Goal: Answer question/provide support: Answer question/provide support

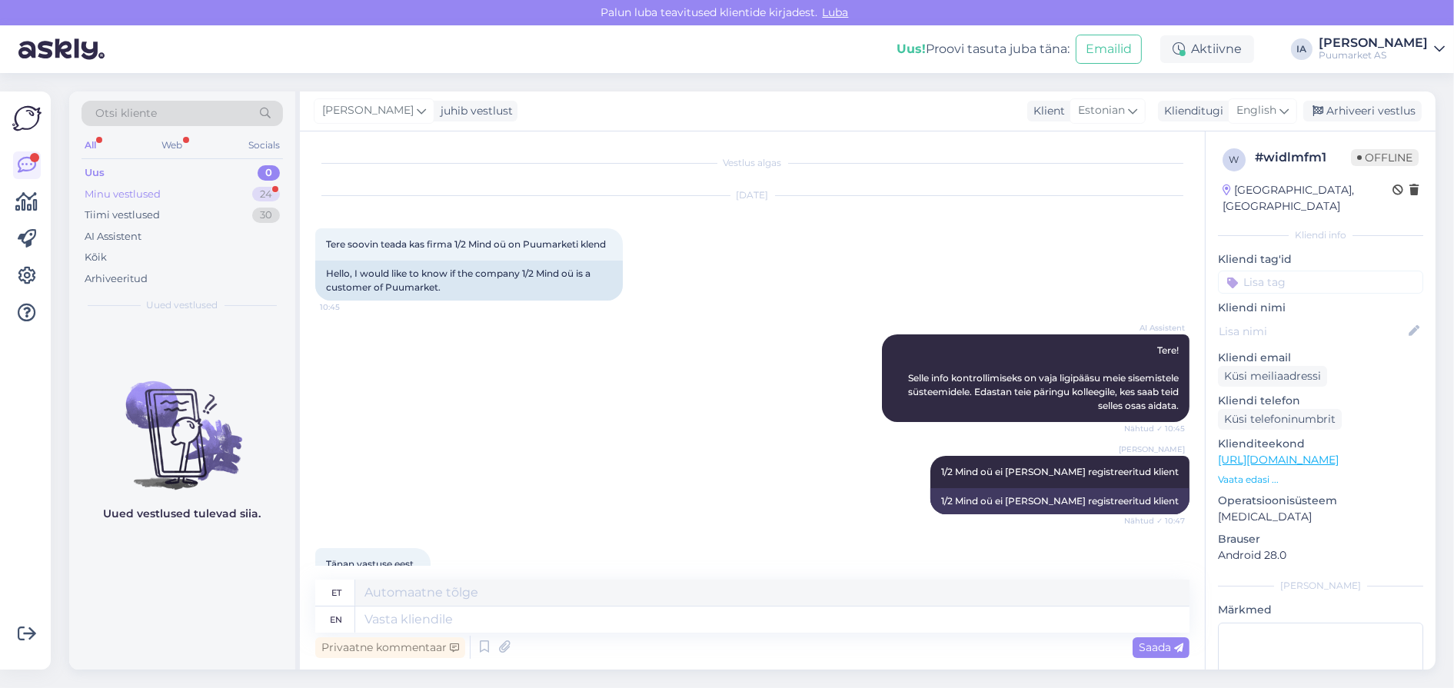
scroll to position [322, 0]
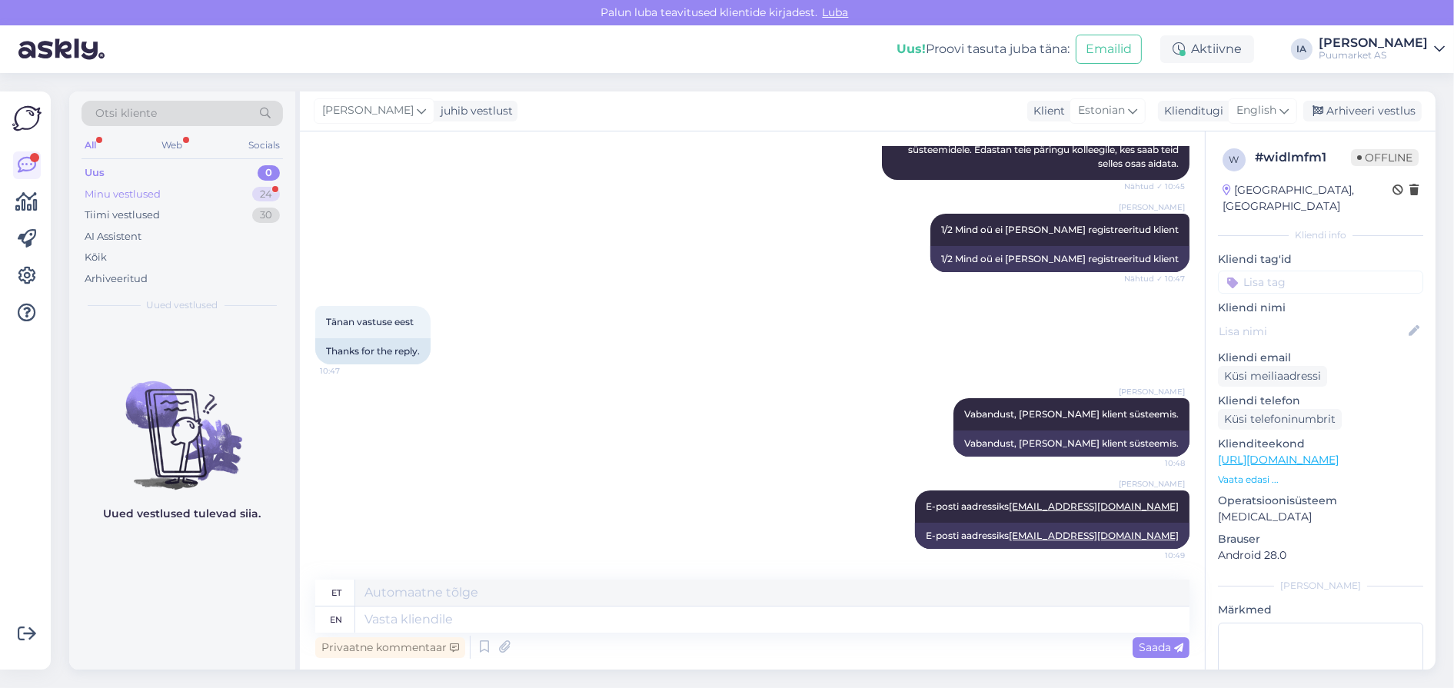
click at [125, 202] on div "Minu vestlused" at bounding box center [123, 194] width 76 height 15
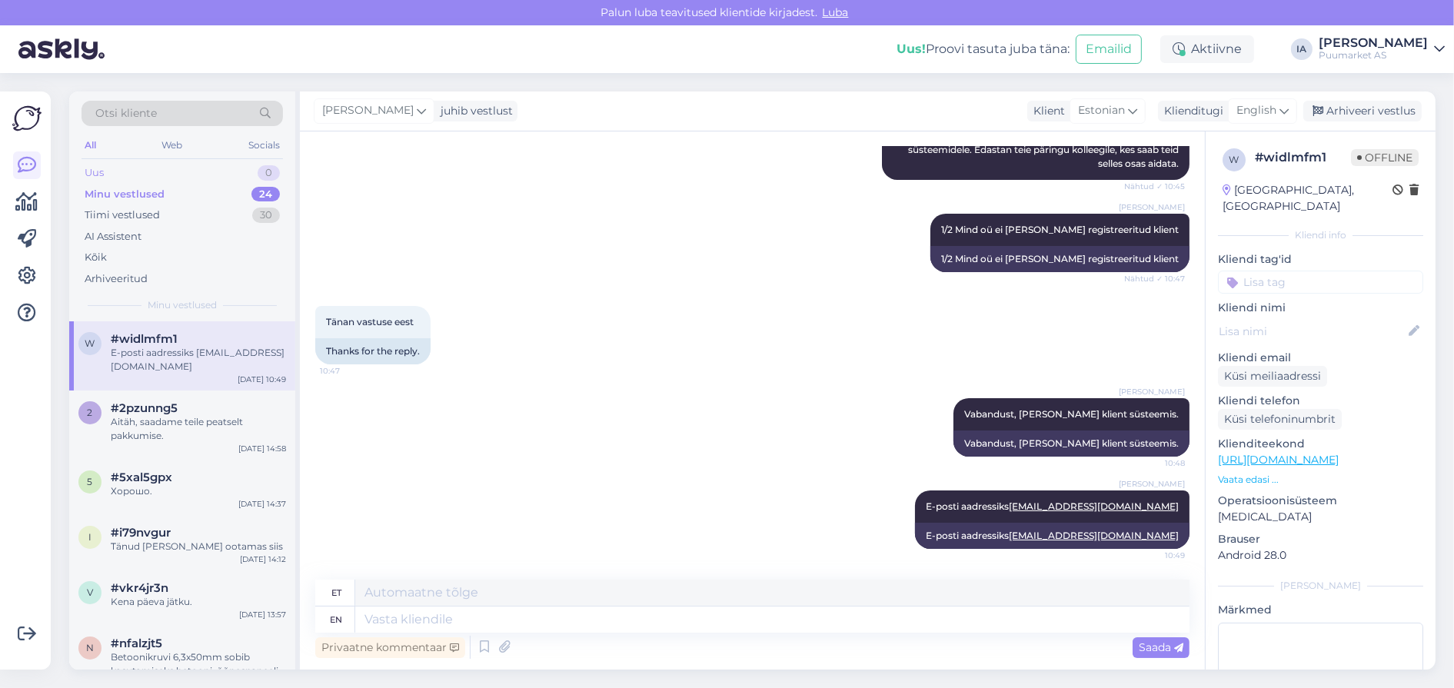
click at [117, 170] on div "Uus 0" at bounding box center [182, 173] width 201 height 22
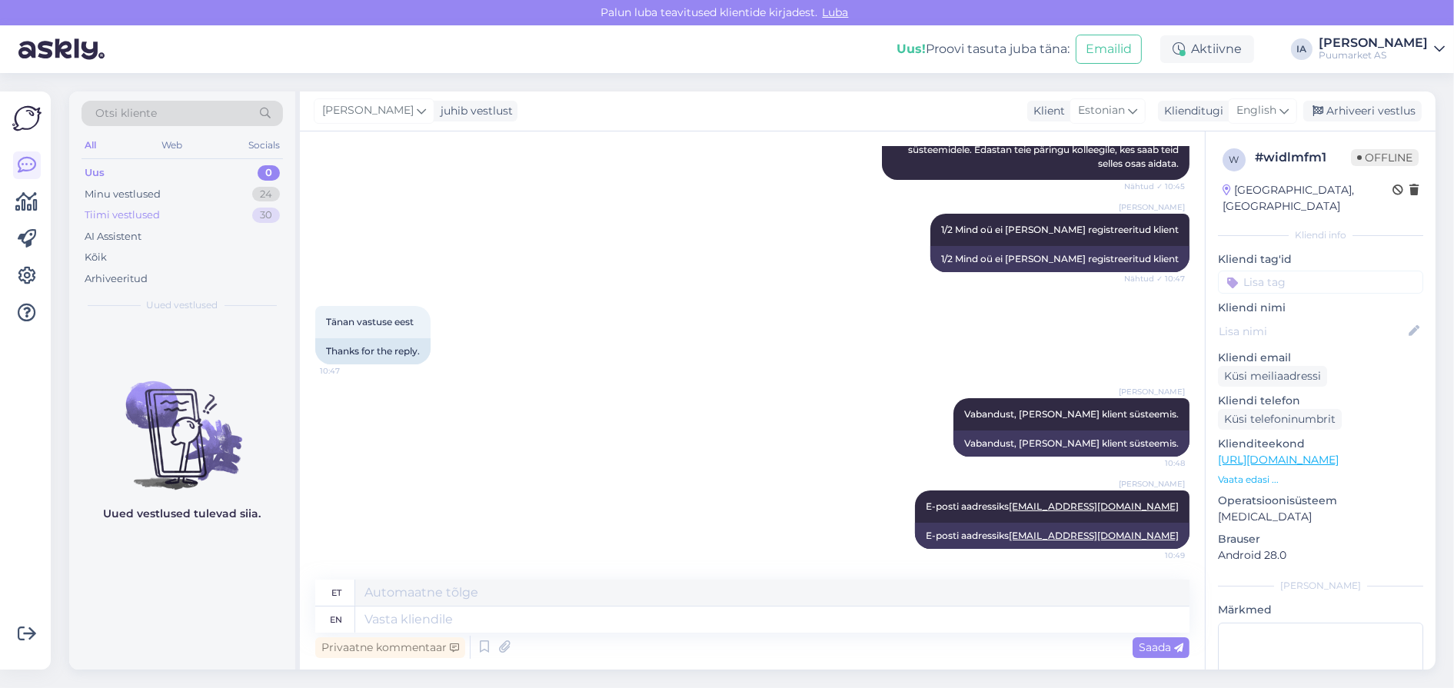
click at [129, 219] on div "Tiimi vestlused" at bounding box center [122, 215] width 75 height 15
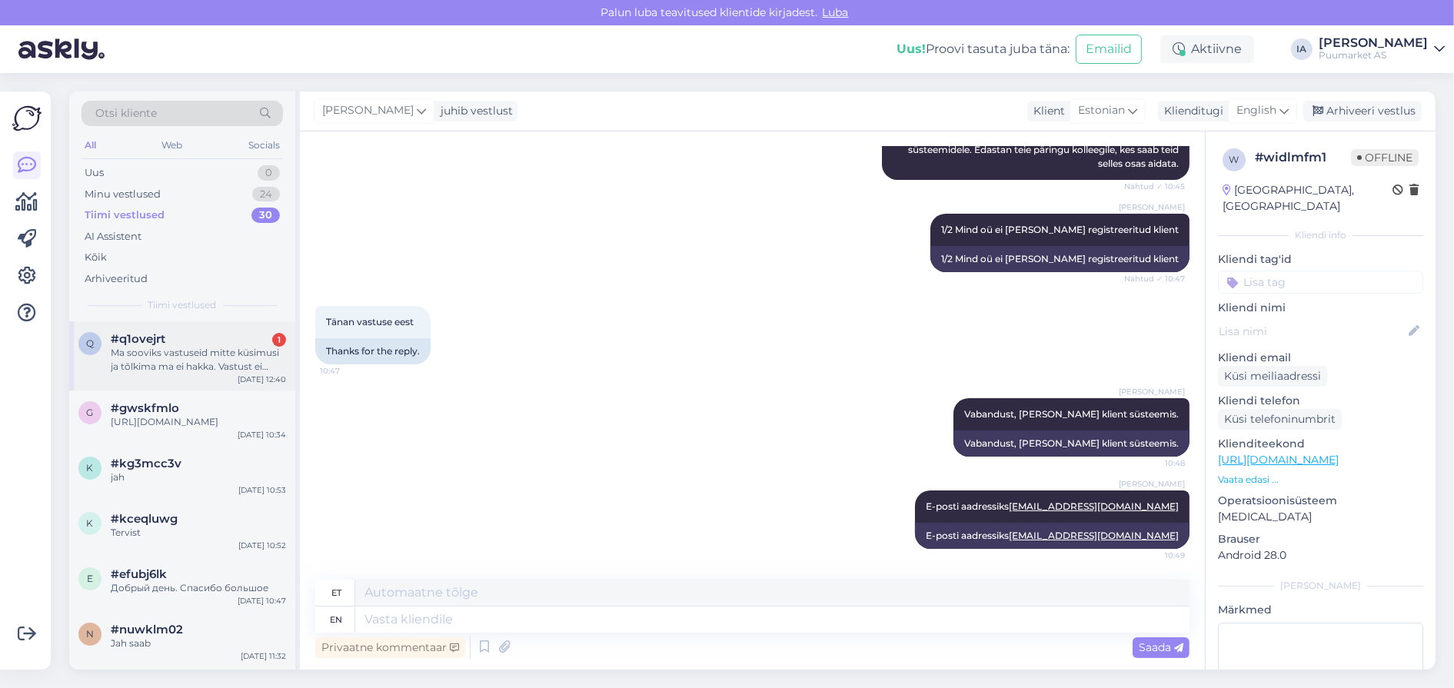
click at [171, 374] on div "Ma sooviks vastuseid mitte küsimusi ja tõlkima ma ei hakka. Vastust ei soovi." at bounding box center [198, 360] width 175 height 28
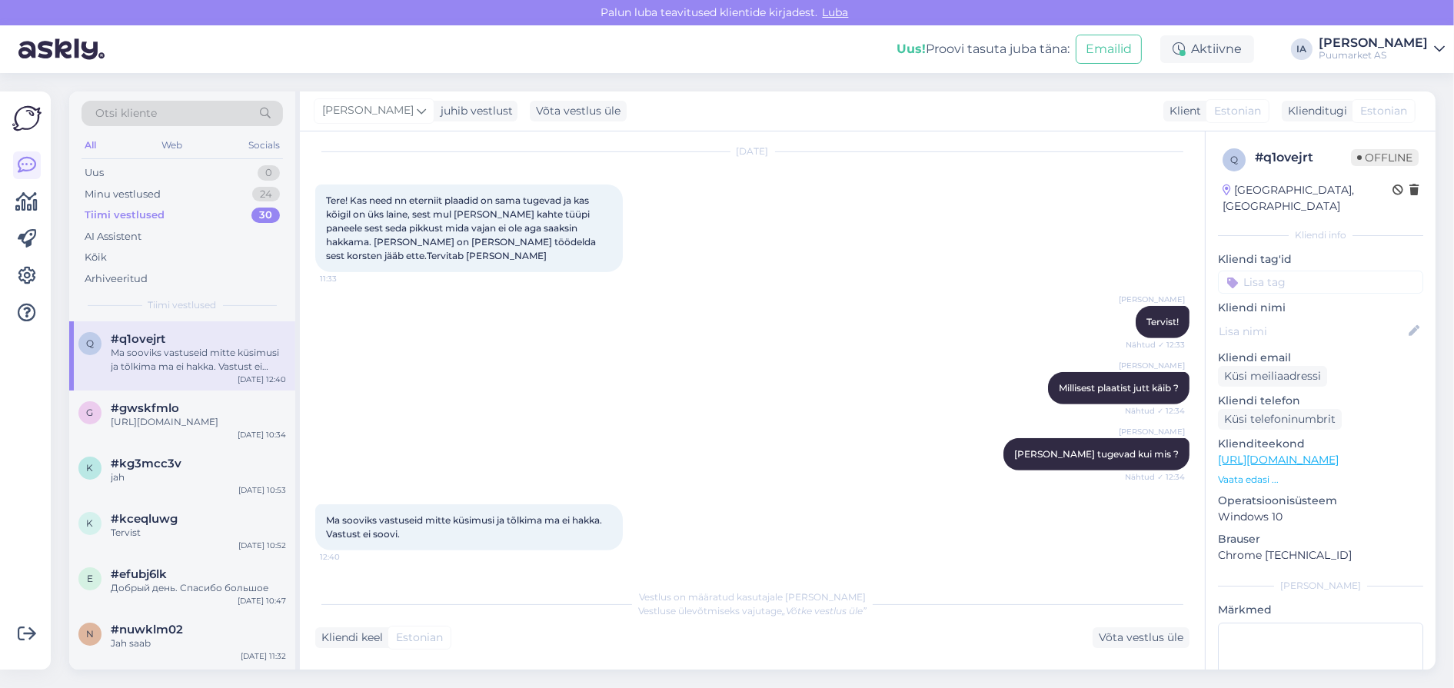
scroll to position [911, 0]
click at [1269, 458] on link "[URL][DOMAIN_NAME]" at bounding box center [1278, 460] width 121 height 14
click at [1251, 482] on p "Vaata edasi ..." at bounding box center [1320, 480] width 205 height 14
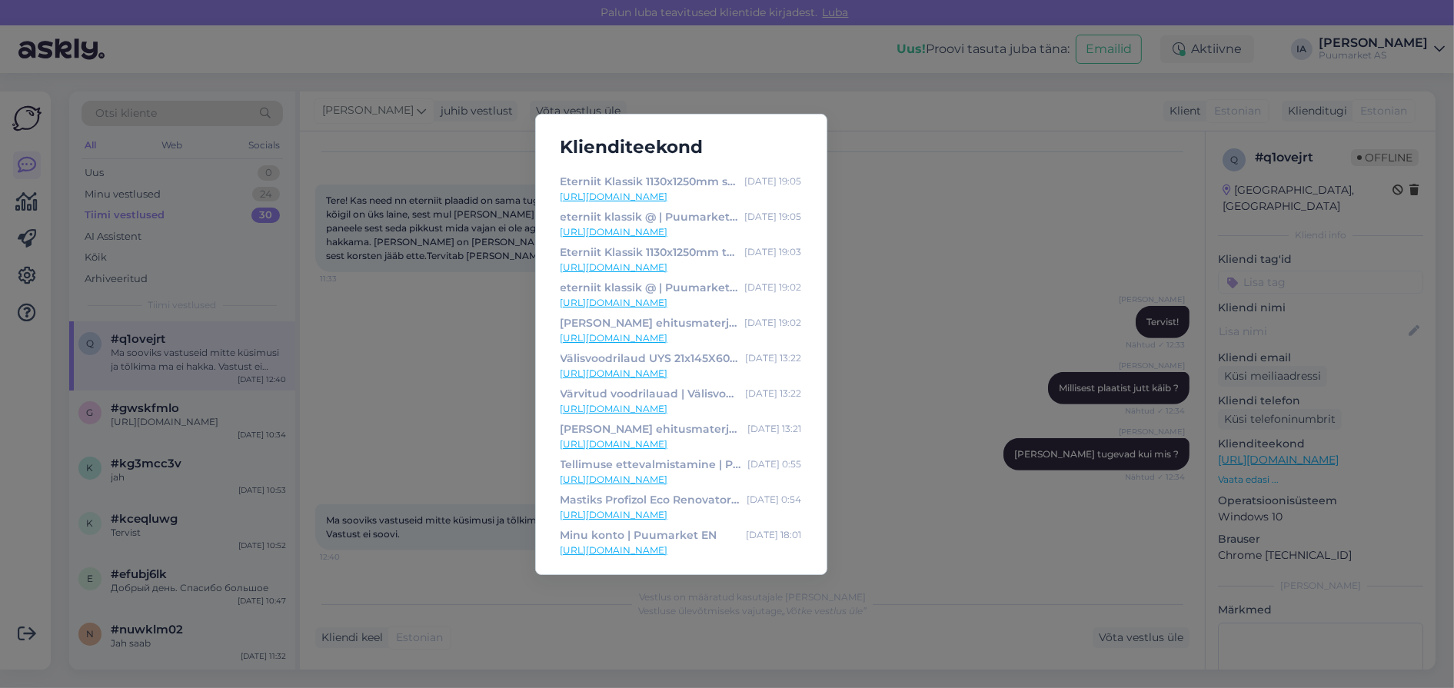
scroll to position [575, 0]
click at [997, 220] on div "Klienditeekond Asbestplaadid | Ühevärviline ja värviline eterniit - Puumarket E…" at bounding box center [727, 344] width 1454 height 688
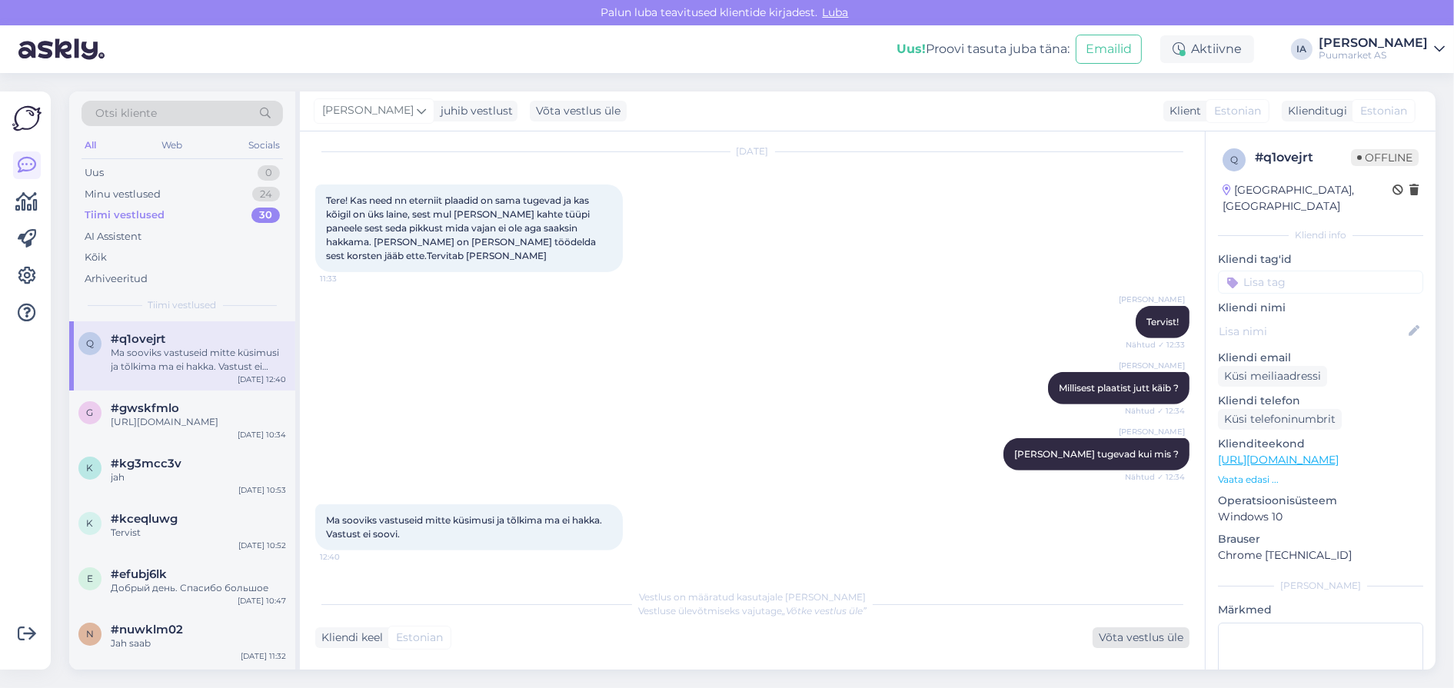
click at [1150, 641] on div "Võta vestlus üle" at bounding box center [1141, 637] width 97 height 21
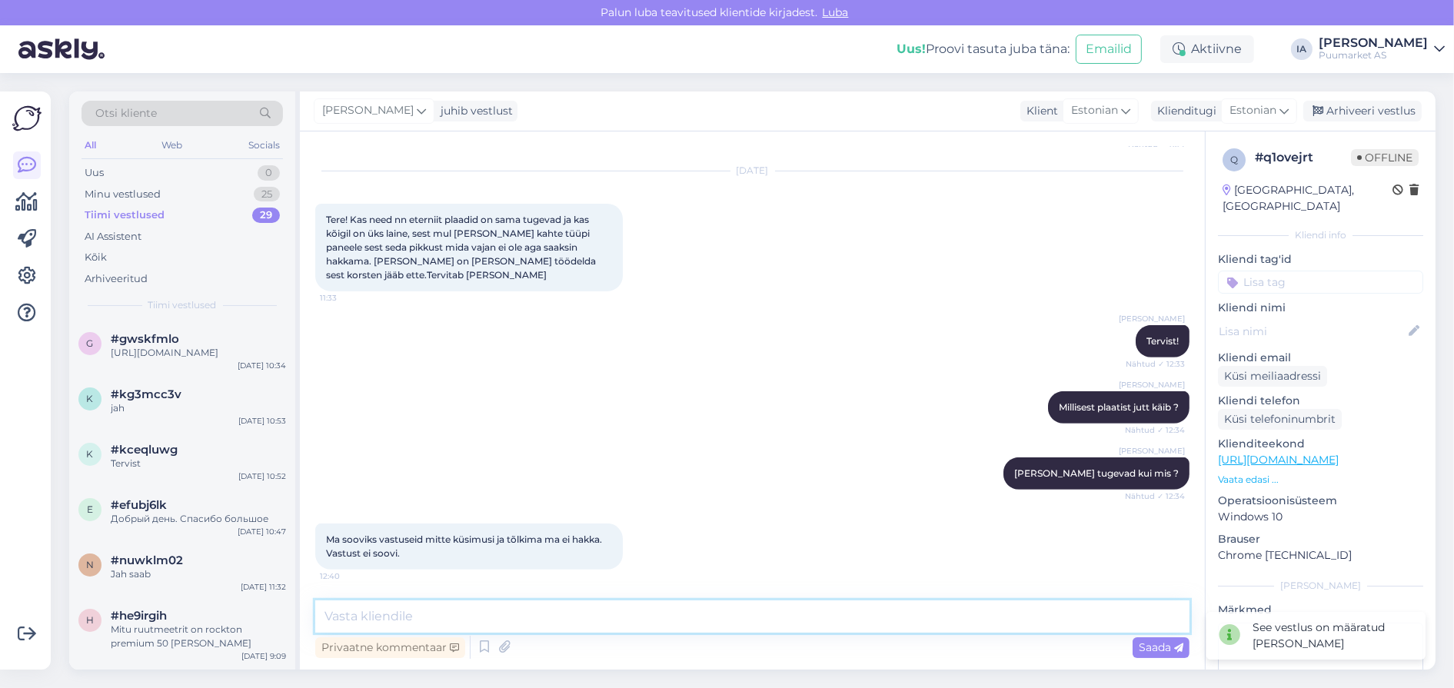
click at [404, 618] on textarea at bounding box center [752, 617] width 874 height 32
click at [518, 616] on textarea at bounding box center [752, 617] width 874 height 32
click at [571, 617] on textarea at bounding box center [752, 617] width 874 height 32
type textarea "Kahjuks ei saa lisainfota ka vastuseid pakkuda."
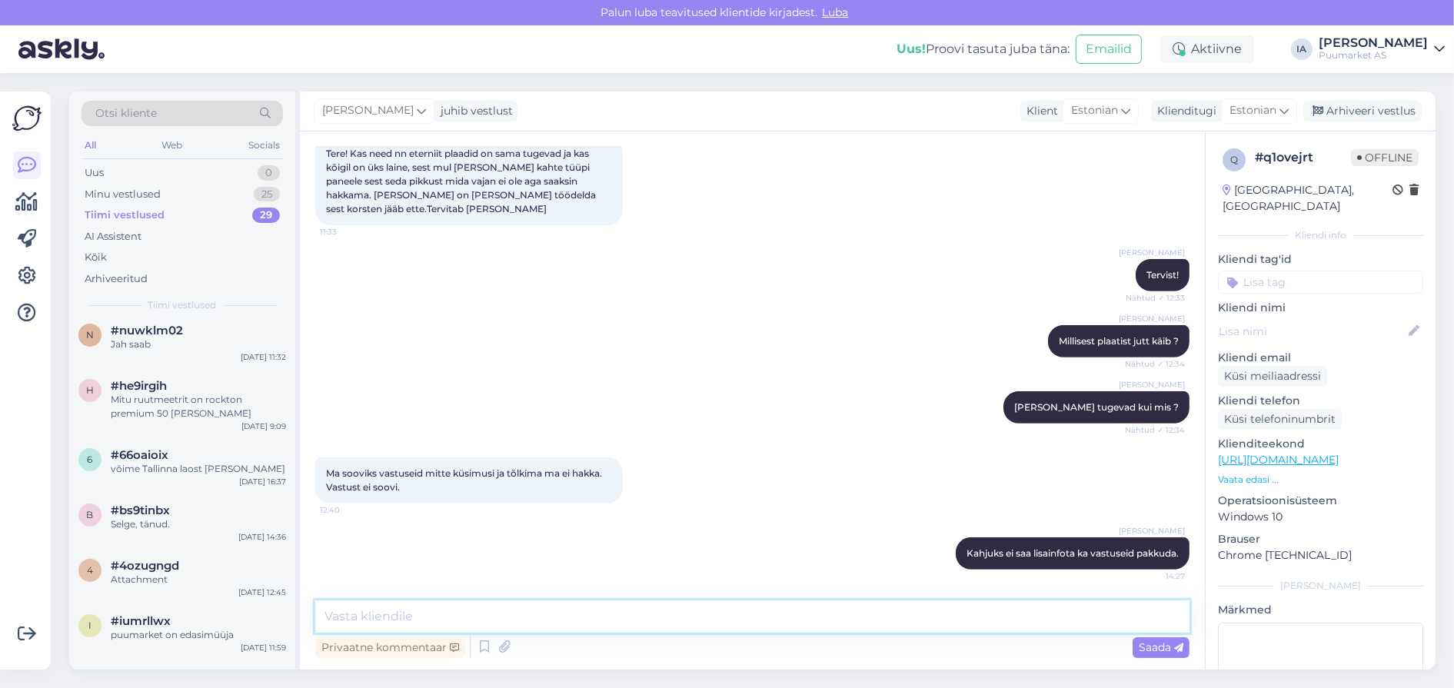
scroll to position [0, 0]
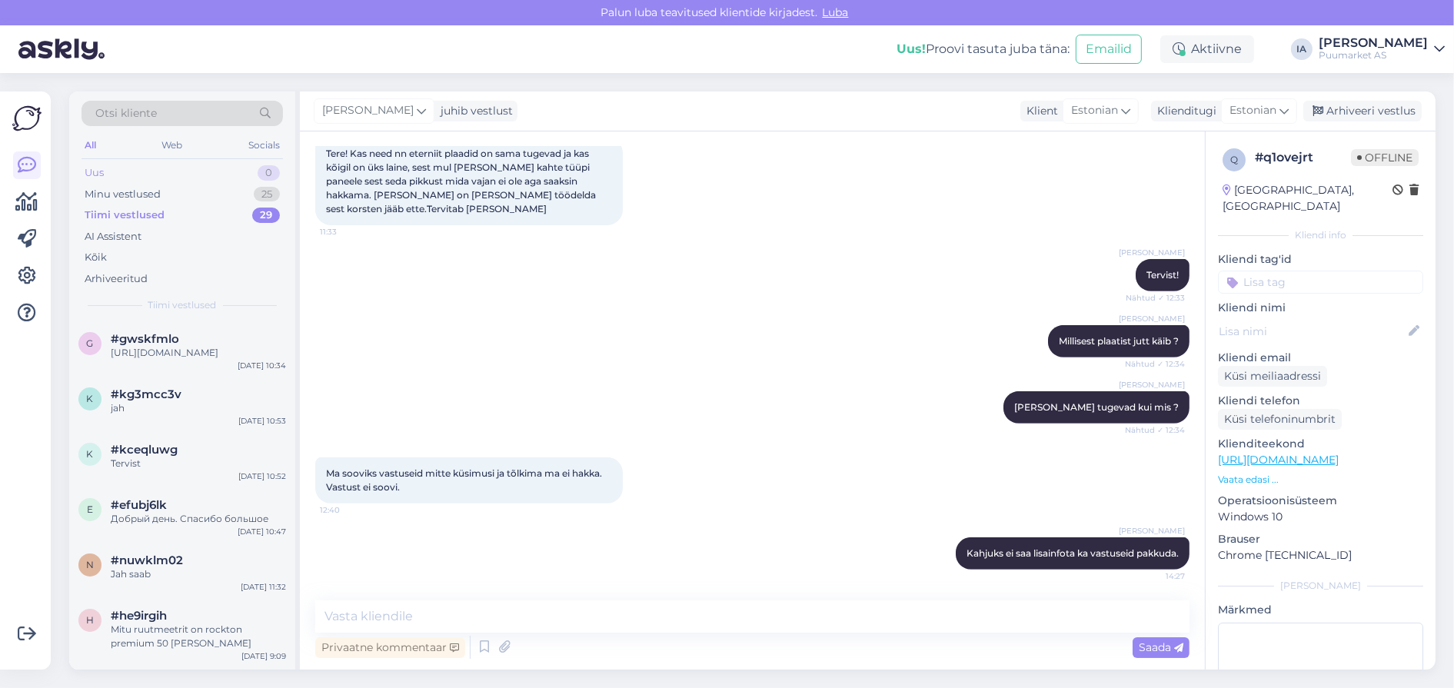
click at [141, 176] on div "Uus 0" at bounding box center [182, 173] width 201 height 22
